Goal: Task Accomplishment & Management: Complete application form

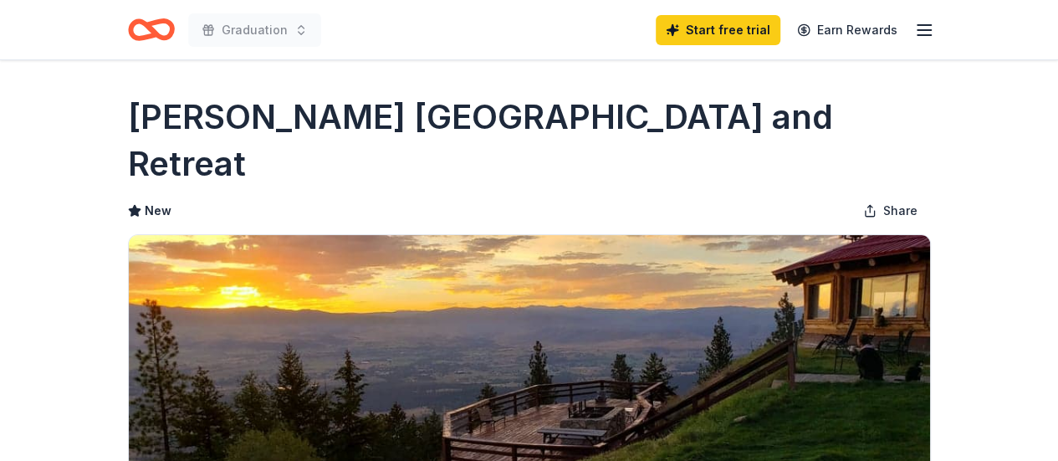
click at [136, 22] on icon "Home" at bounding box center [143, 29] width 26 height 17
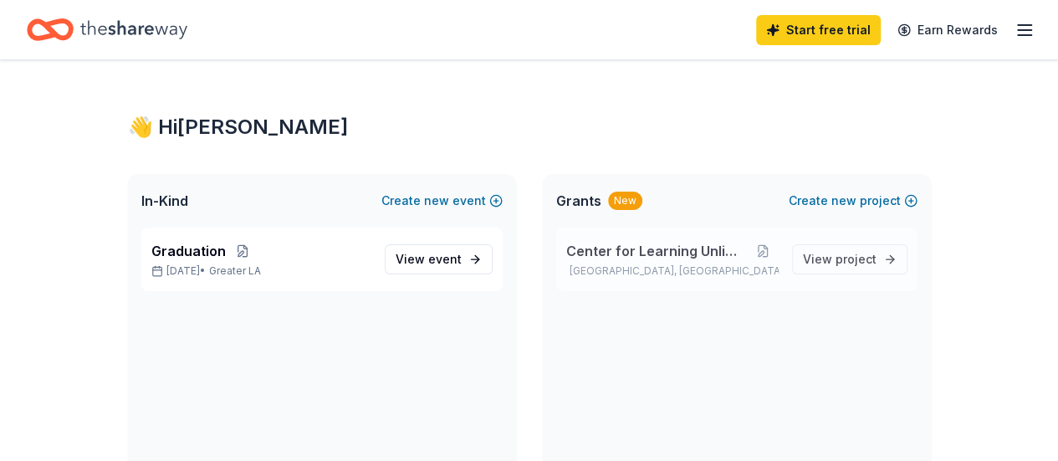
click at [677, 260] on div "Center for Learning Unlimited Torrance, [GEOGRAPHIC_DATA]" at bounding box center [672, 259] width 212 height 37
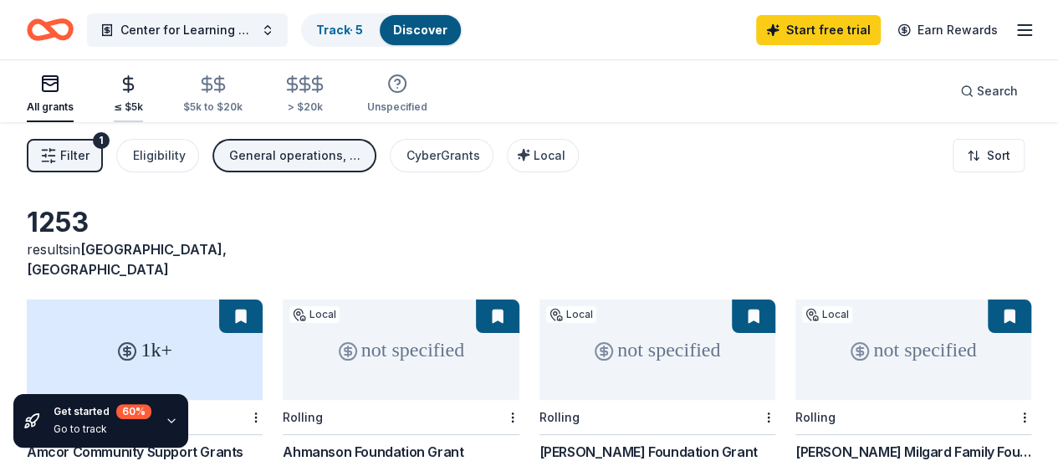
click at [134, 89] on icon "button" at bounding box center [129, 84] width 10 height 11
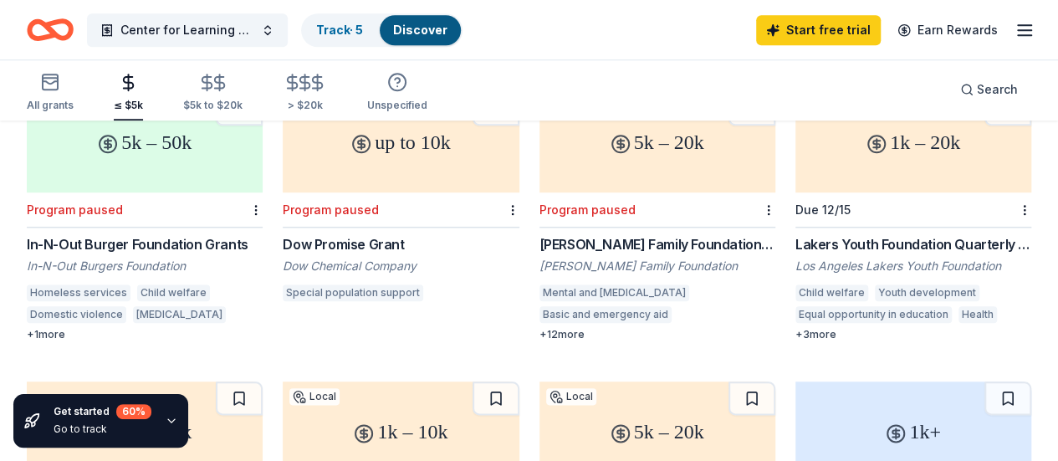
scroll to position [787, 0]
click at [795, 233] on div "Lakers Youth Foundation Quarterly Grants" at bounding box center [913, 243] width 236 height 20
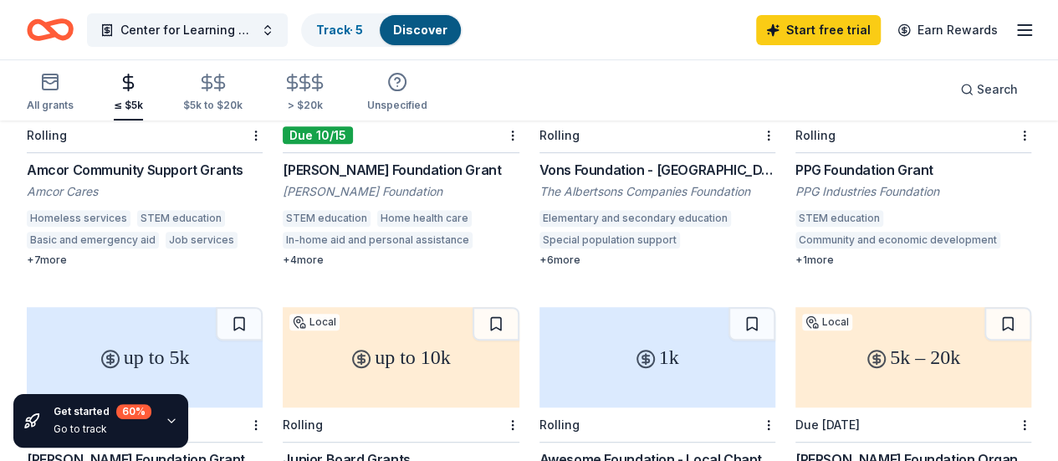
scroll to position [0, 0]
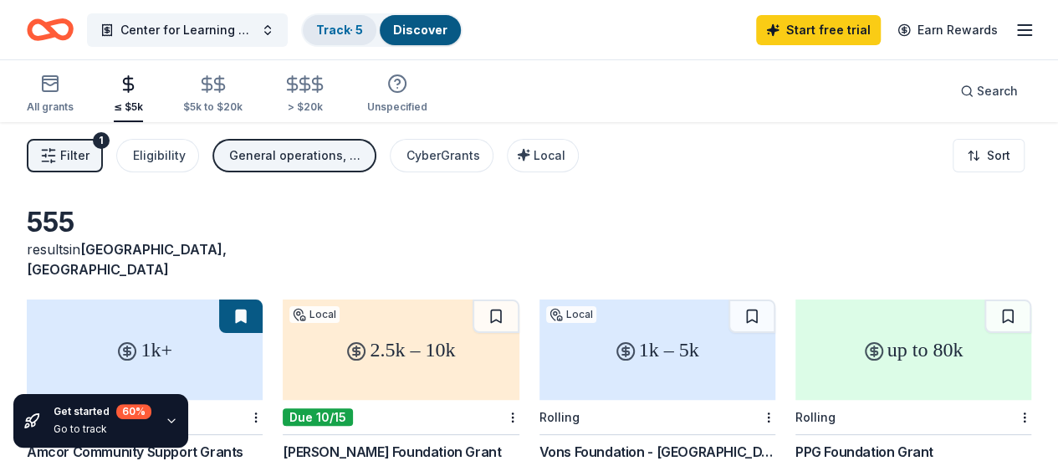
click at [355, 29] on link "Track · 5" at bounding box center [339, 30] width 47 height 14
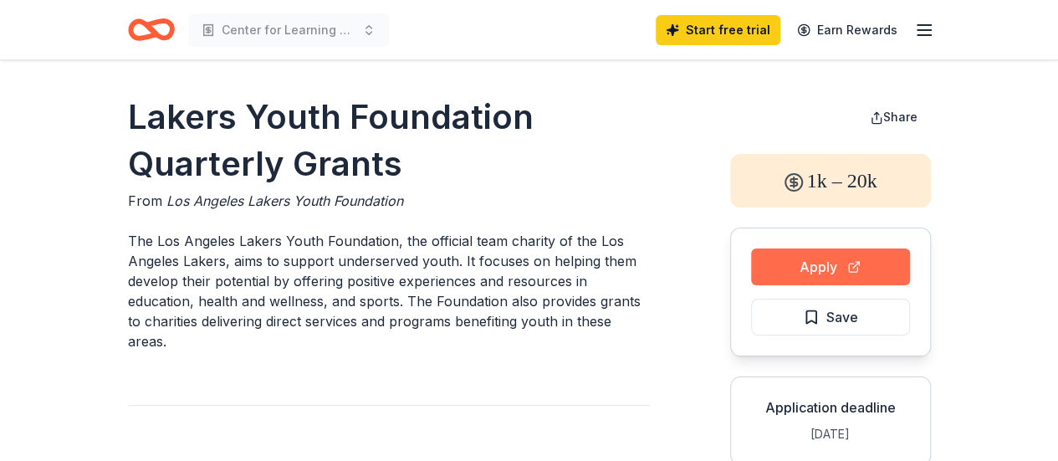
click at [878, 253] on button "Apply" at bounding box center [830, 266] width 159 height 37
